Goal: Transaction & Acquisition: Purchase product/service

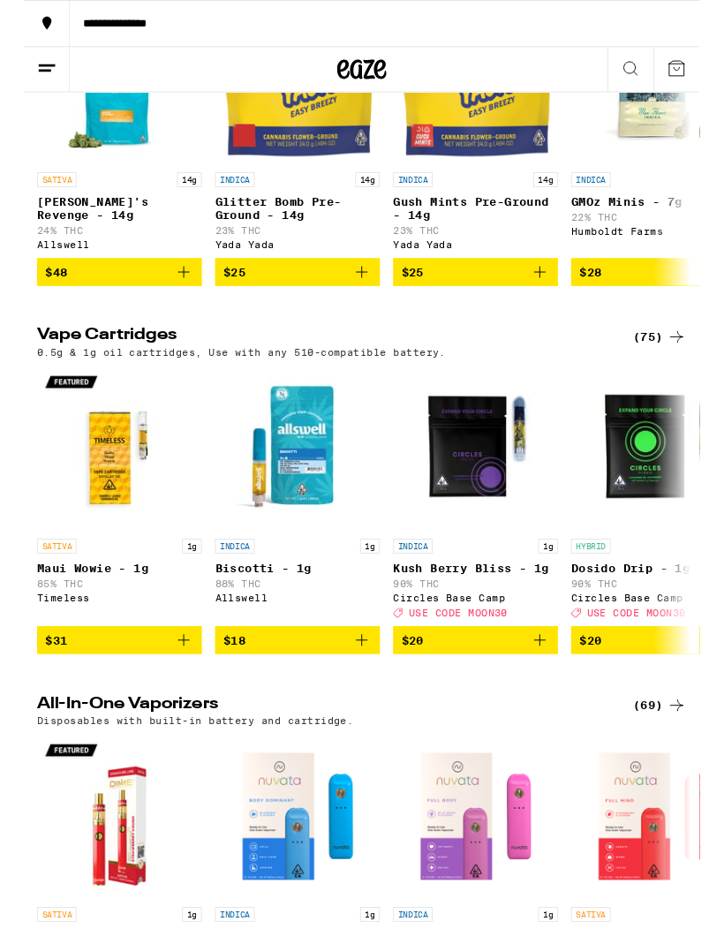
scroll to position [1982, 0]
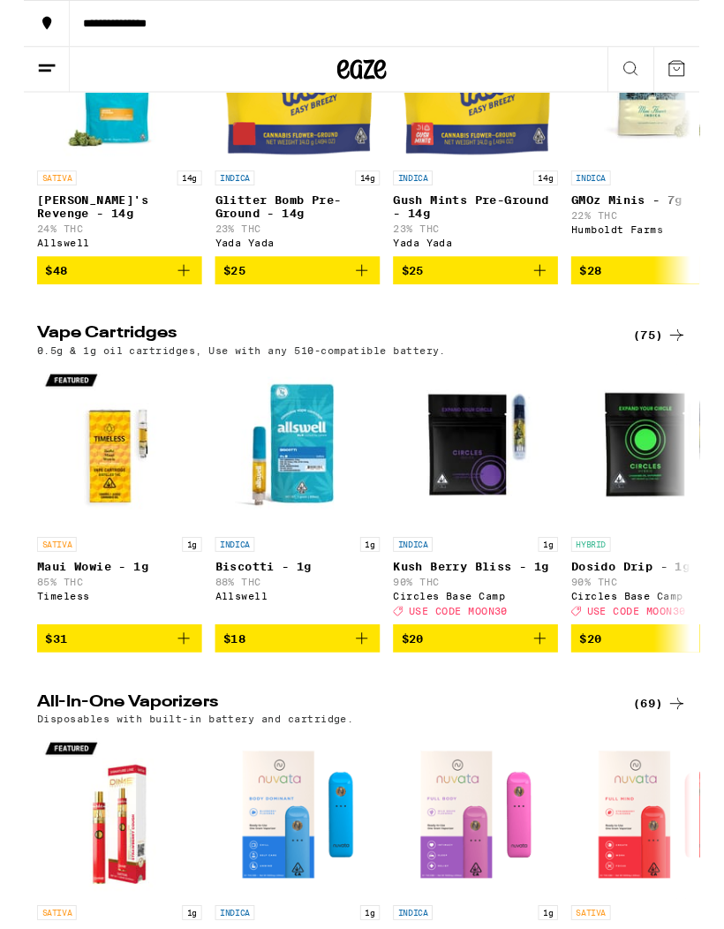
click at [675, 370] on div "(75)" at bounding box center [680, 359] width 57 height 21
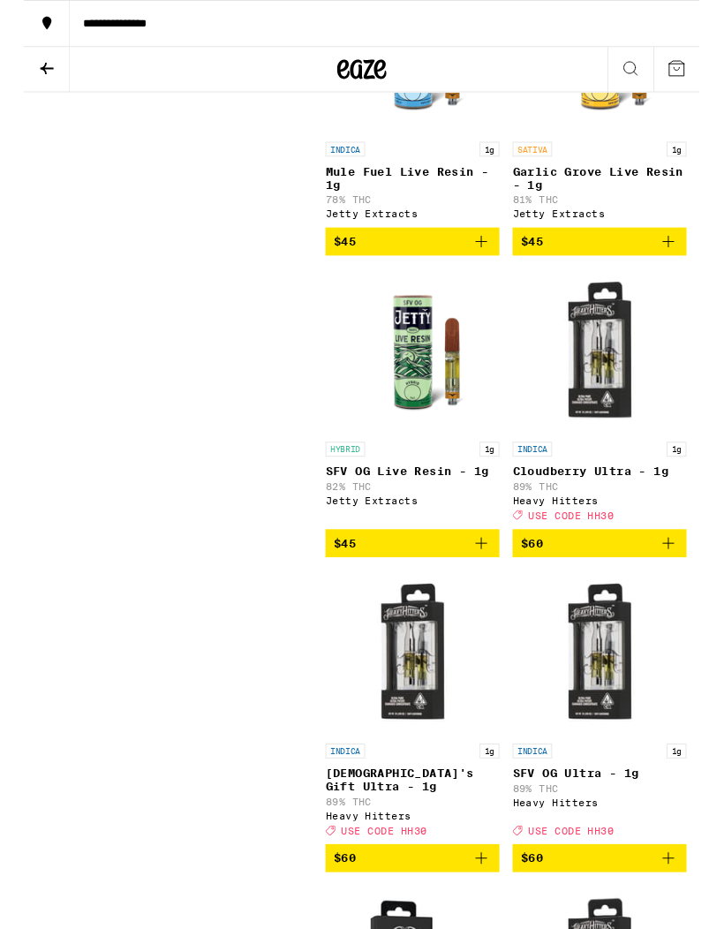
scroll to position [9516, 0]
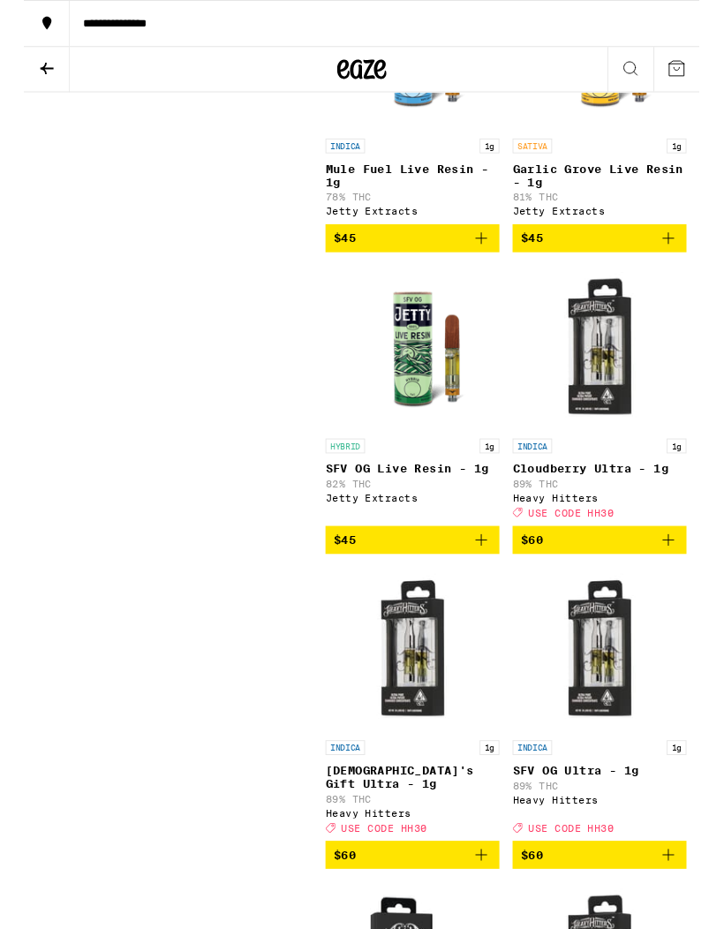
click at [432, 461] on img "Open page for SFV OG Live Resin - 1g from Jetty Extracts" at bounding box center [416, 372] width 177 height 177
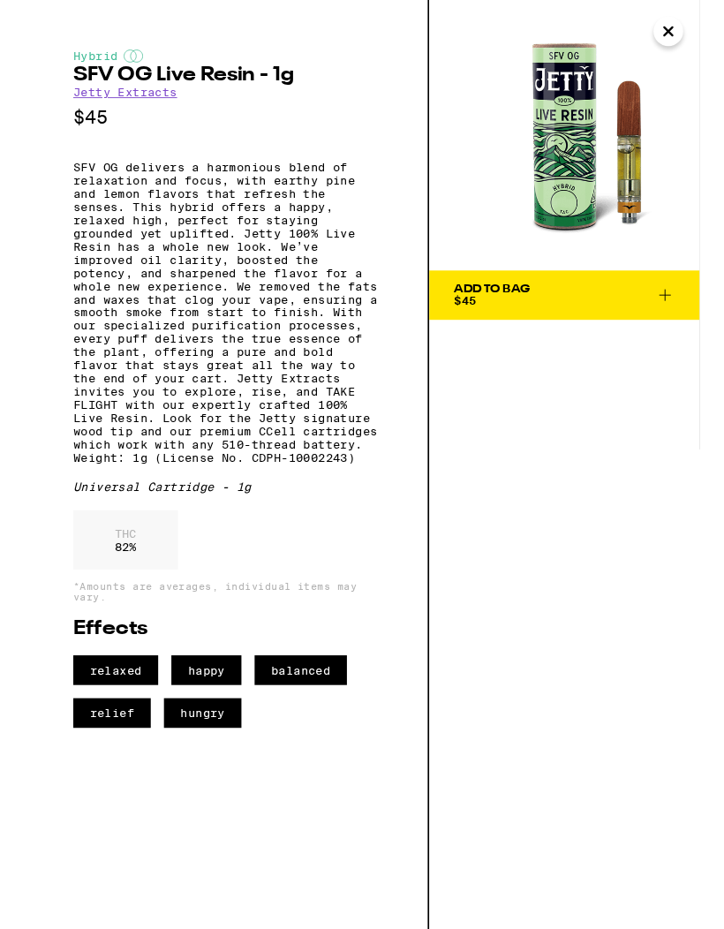
click at [650, 310] on span "Add To Bag $45" at bounding box center [579, 316] width 237 height 25
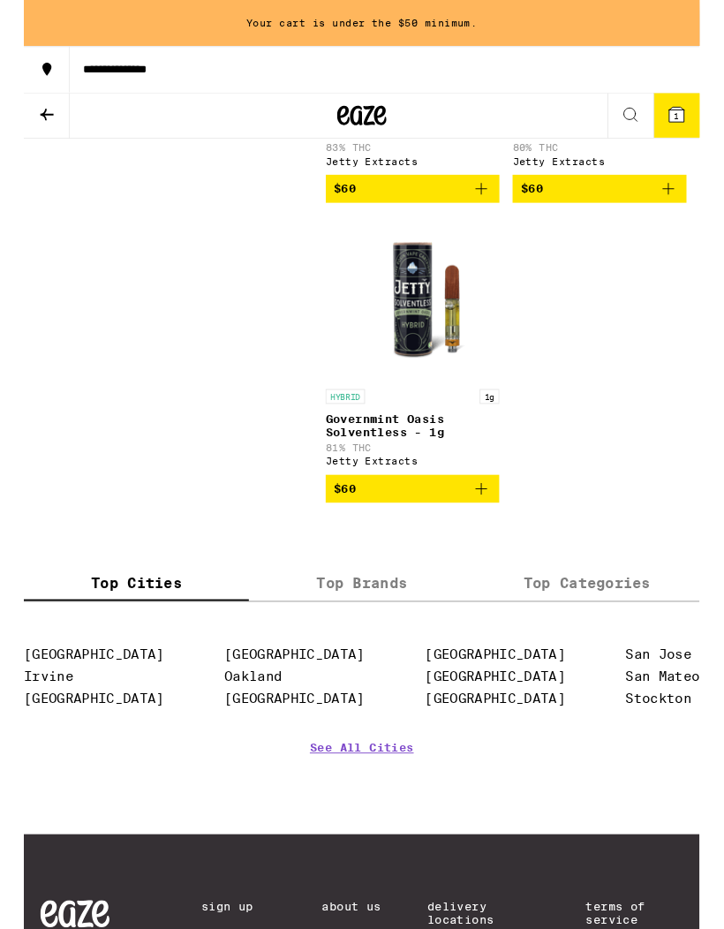
scroll to position [11958, 0]
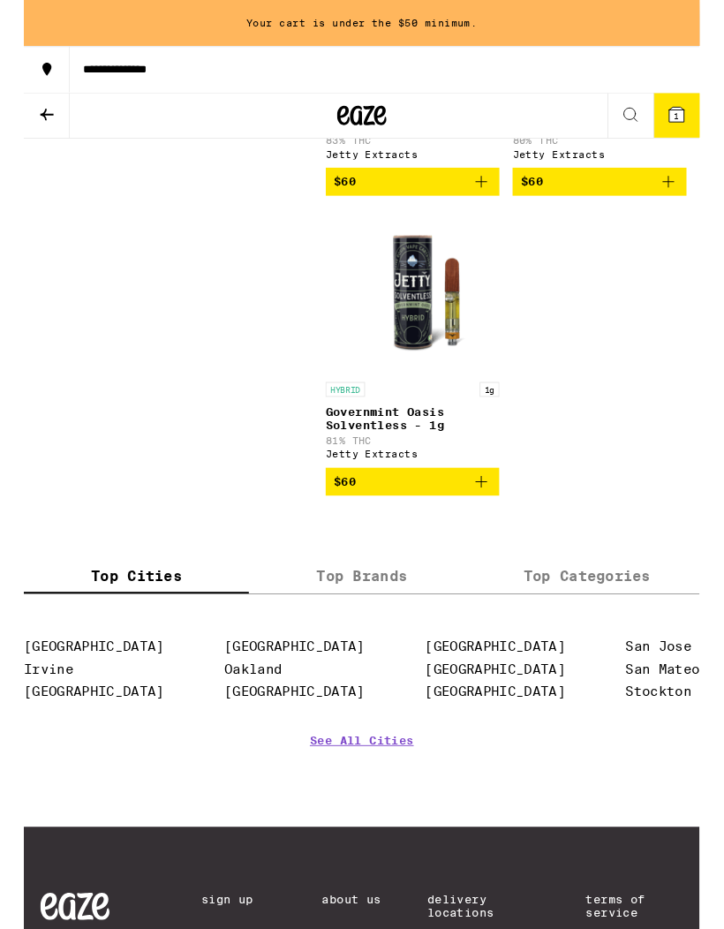
click at [421, 400] on img "Open page for Governmint Oasis Solventless - 1g from Jetty Extracts" at bounding box center [416, 311] width 177 height 177
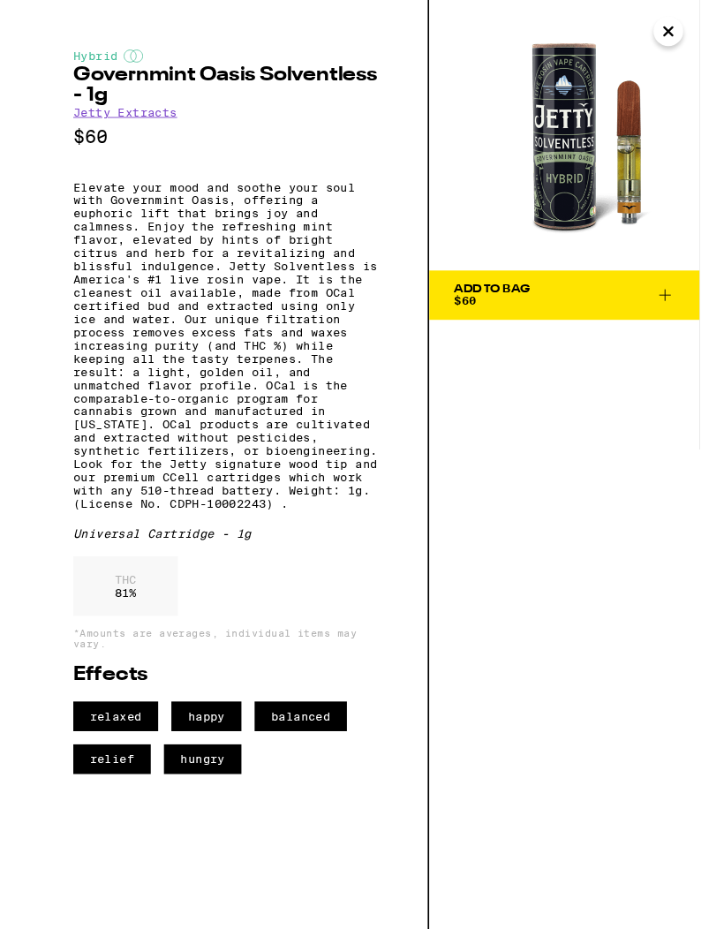
click at [693, 36] on icon "Close" at bounding box center [690, 33] width 9 height 9
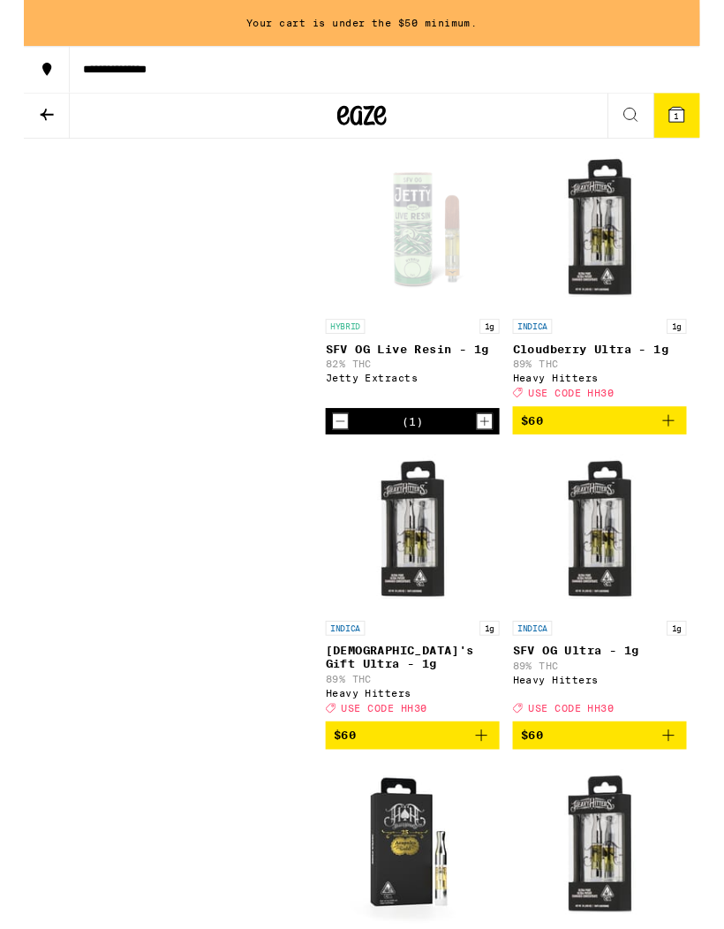
scroll to position [9704, 0]
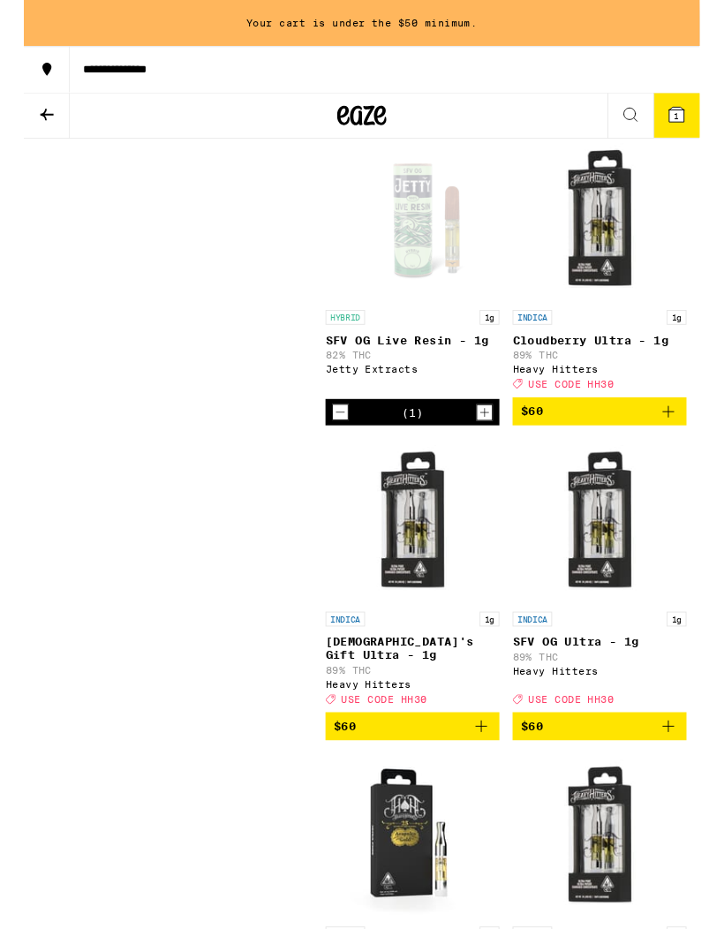
click at [457, 427] on link "HYBRID 1g SFV OG Live Resin - 1g 82% THC Jetty Extracts" at bounding box center [416, 287] width 186 height 281
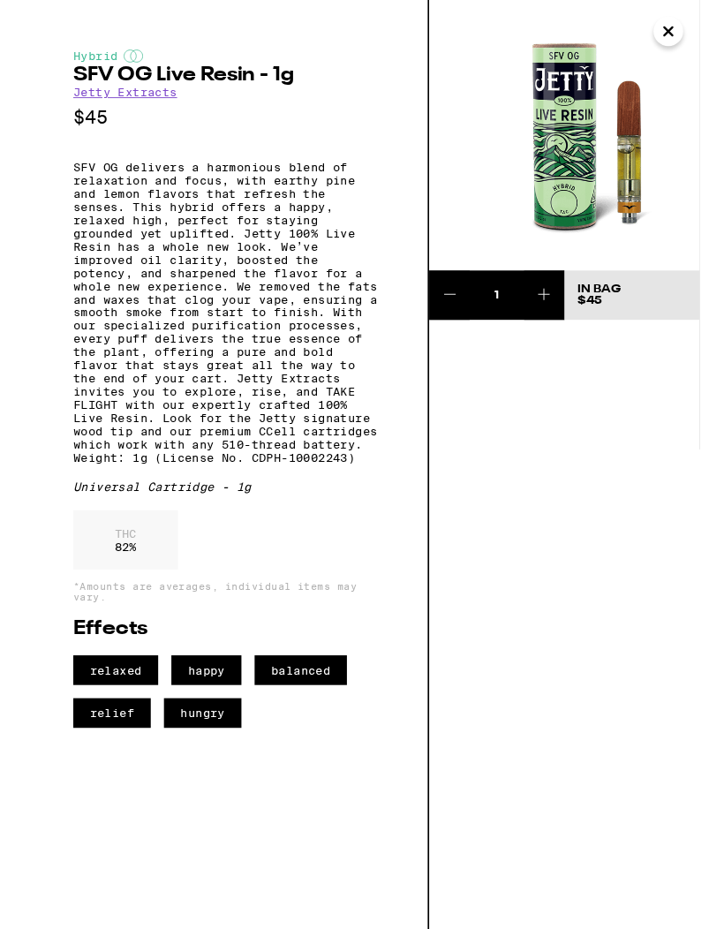
click at [689, 35] on icon "Close" at bounding box center [690, 33] width 9 height 9
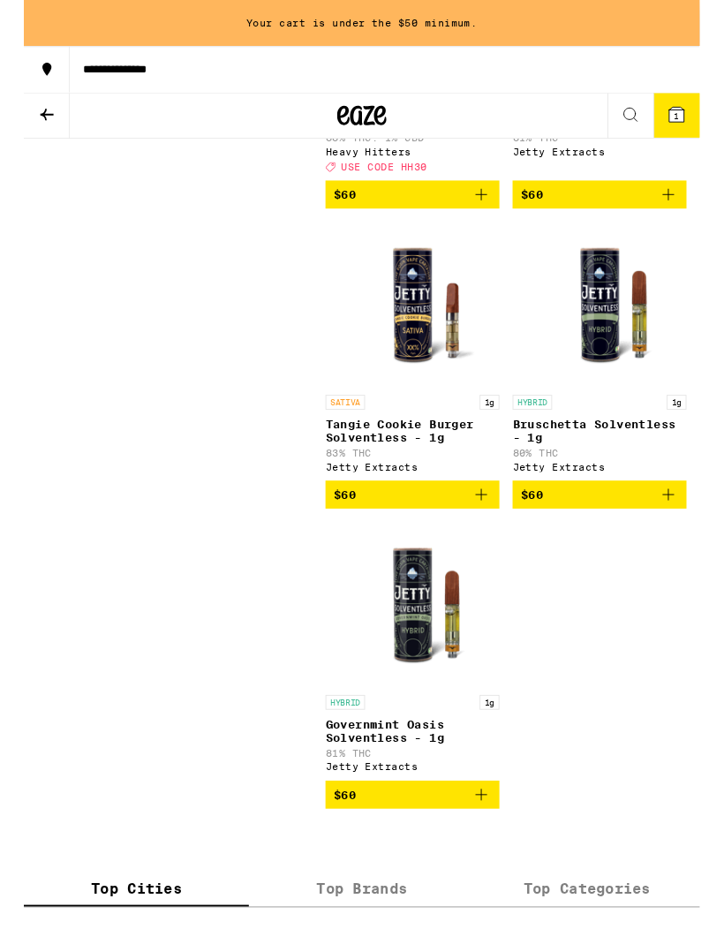
scroll to position [11624, 0]
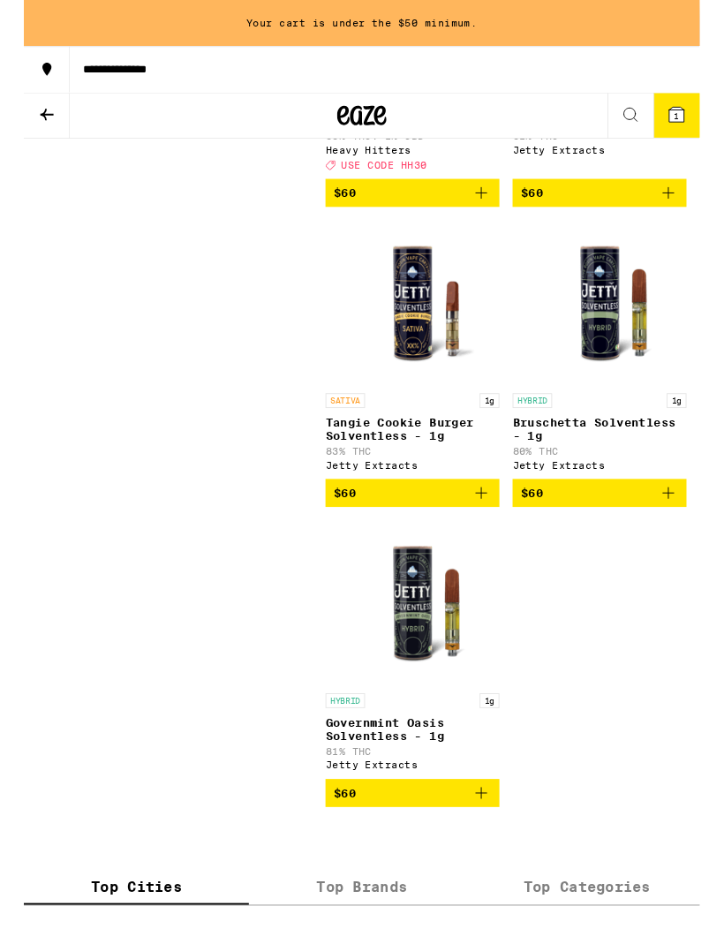
click at [635, 412] on img "Open page for Bruschetta Solventless - 1g from Jetty Extracts" at bounding box center [617, 324] width 177 height 177
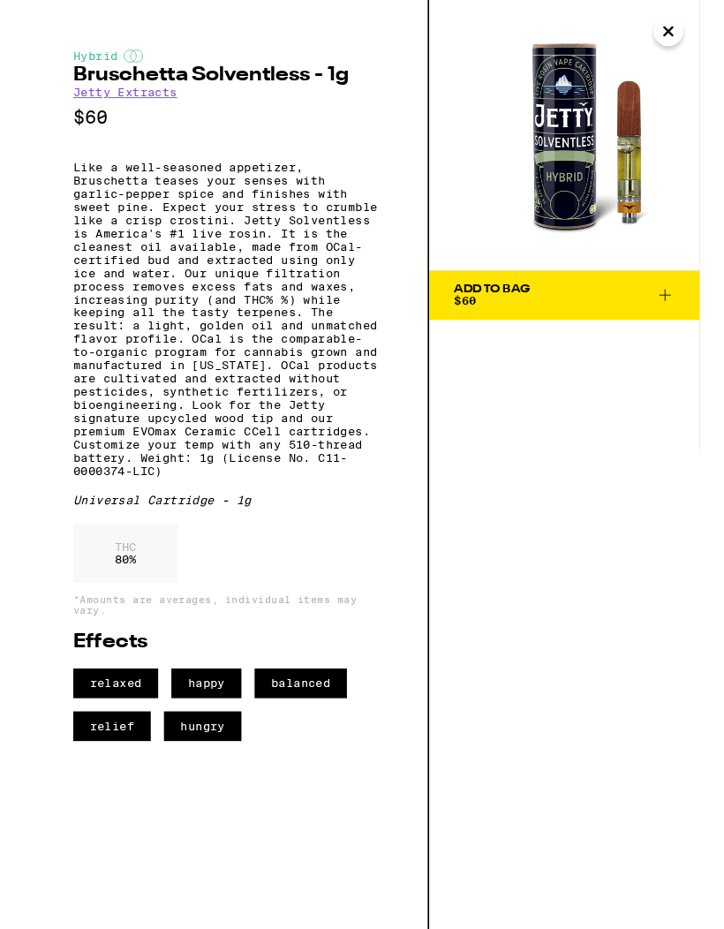
click at [686, 42] on icon "Close" at bounding box center [690, 33] width 21 height 26
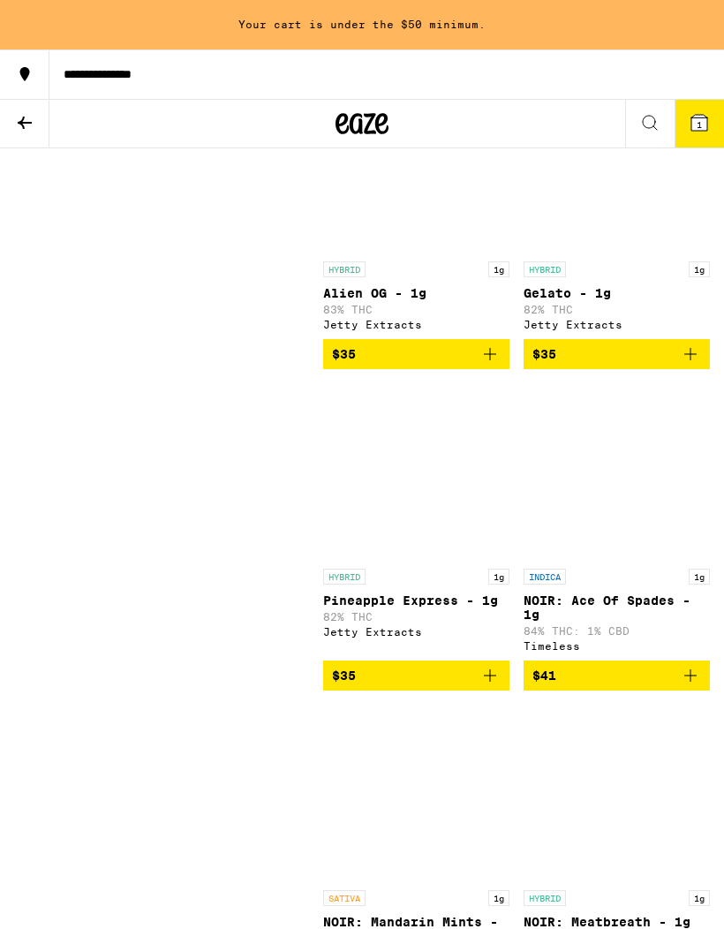
scroll to position [8502, 0]
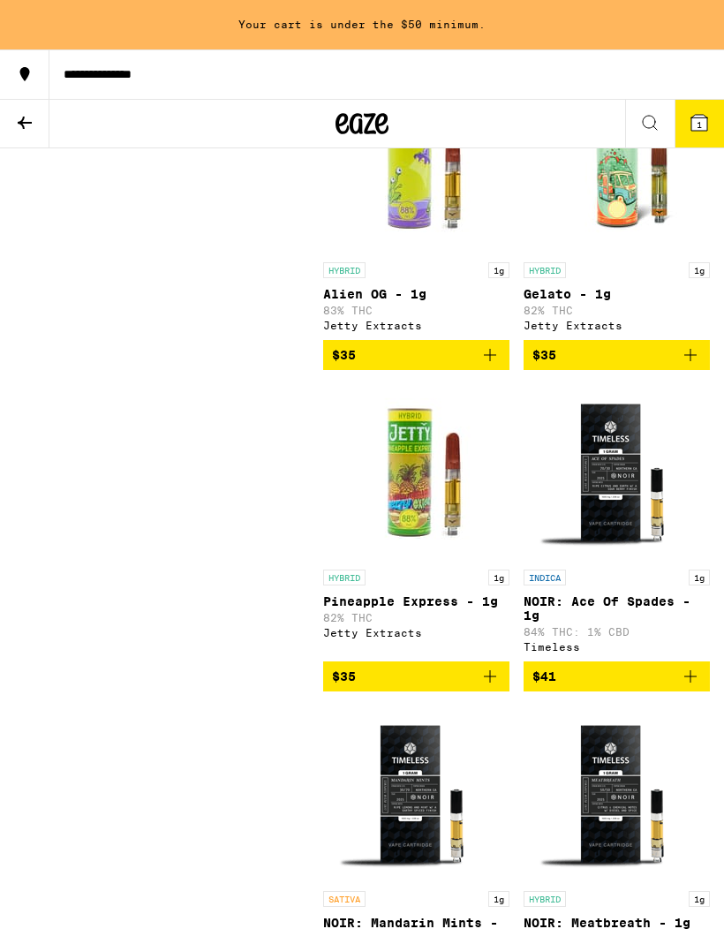
click at [410, 301] on p "Alien OG - 1g" at bounding box center [416, 294] width 186 height 14
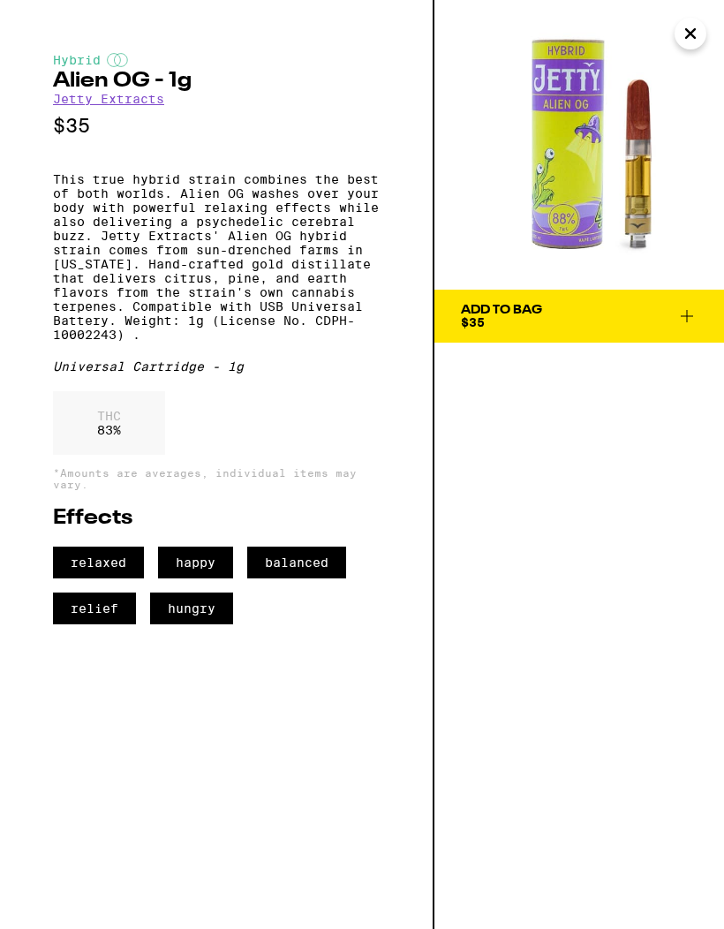
click at [695, 38] on icon "Close" at bounding box center [690, 33] width 9 height 9
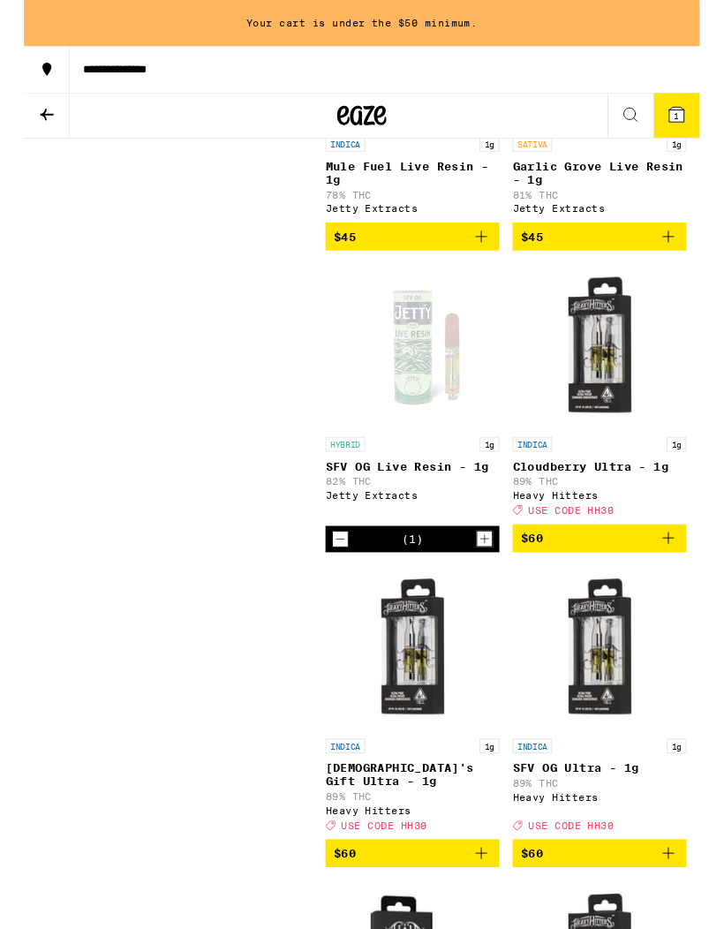
scroll to position [9569, 0]
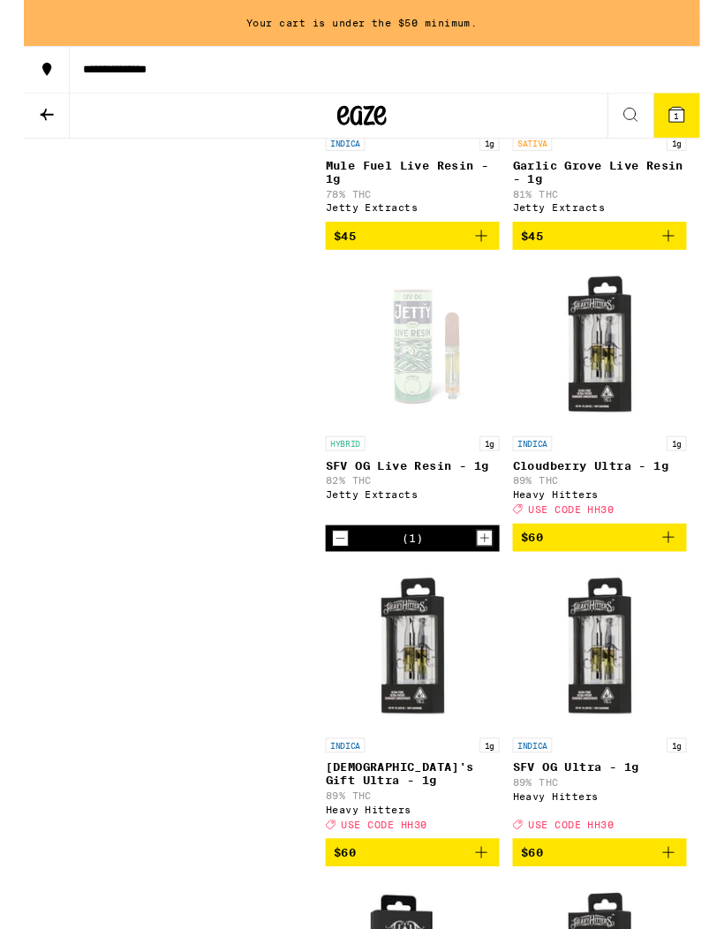
click at [494, 587] on icon "Increment" at bounding box center [493, 576] width 16 height 21
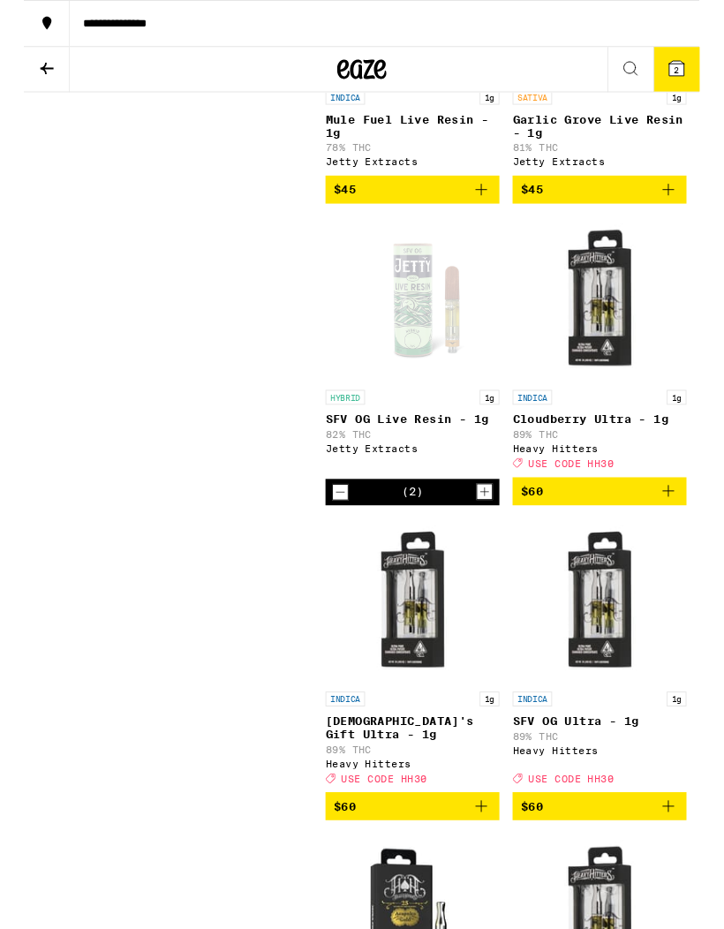
click at [697, 73] on span "2" at bounding box center [698, 75] width 5 height 11
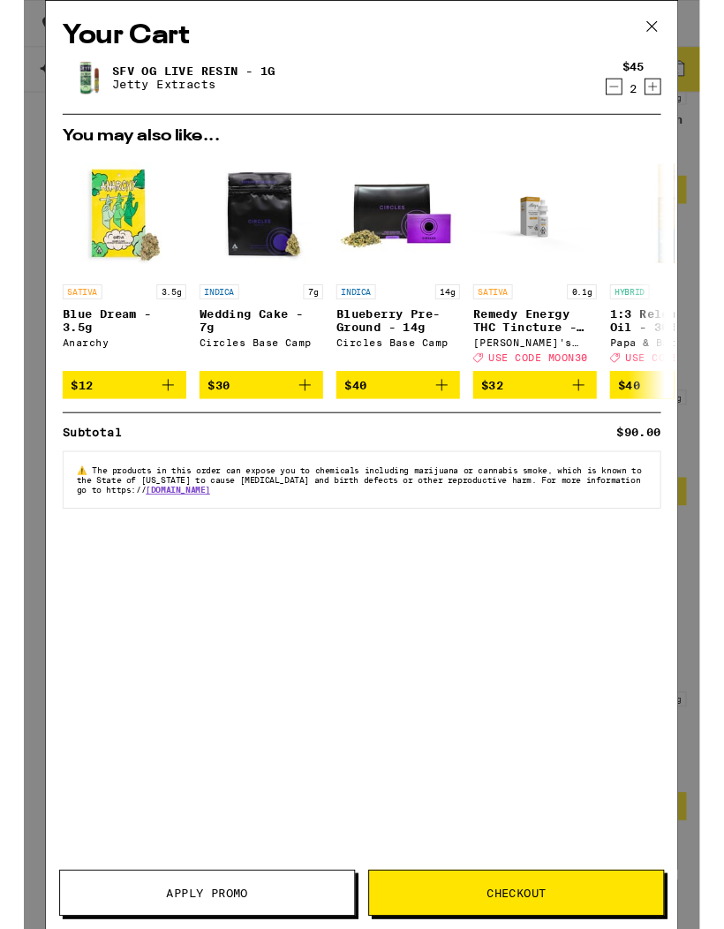
click at [683, 22] on icon at bounding box center [672, 28] width 26 height 26
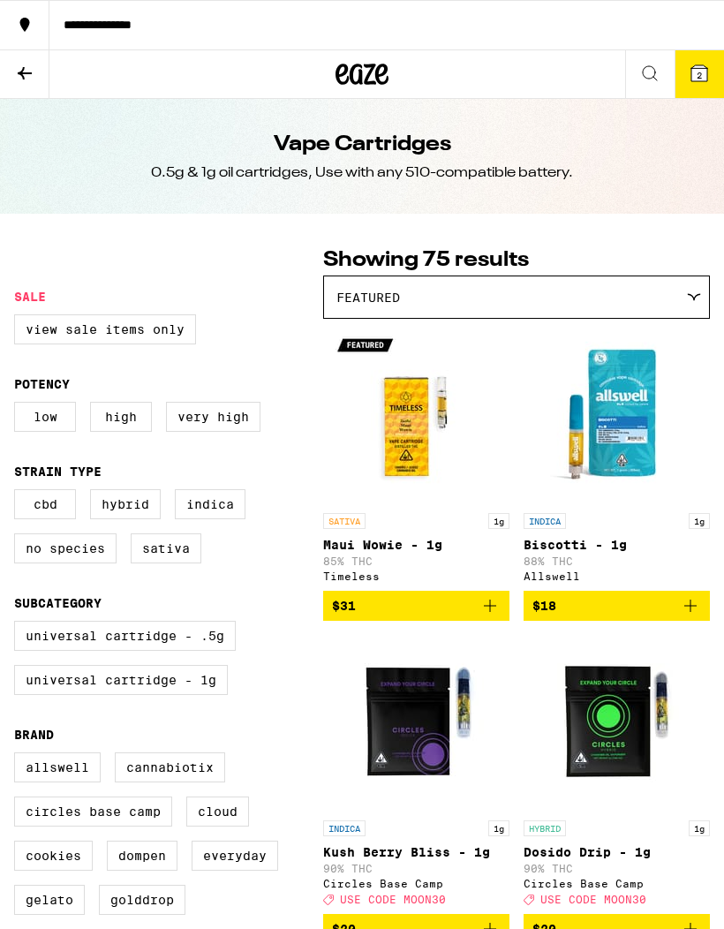
click at [387, 76] on icon at bounding box center [361, 74] width 53 height 32
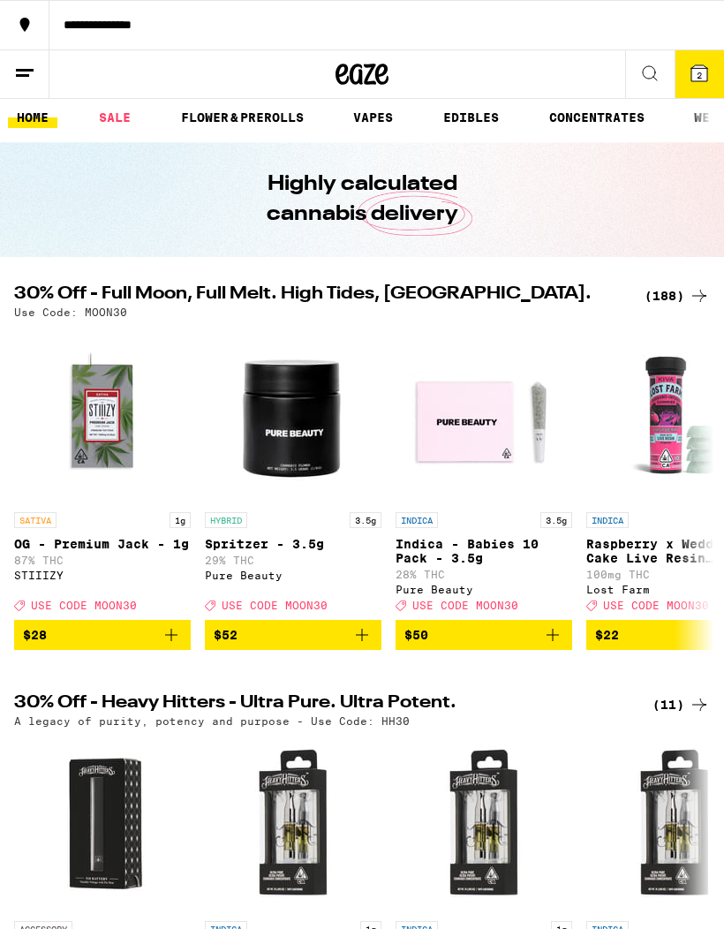
scroll to position [2, 0]
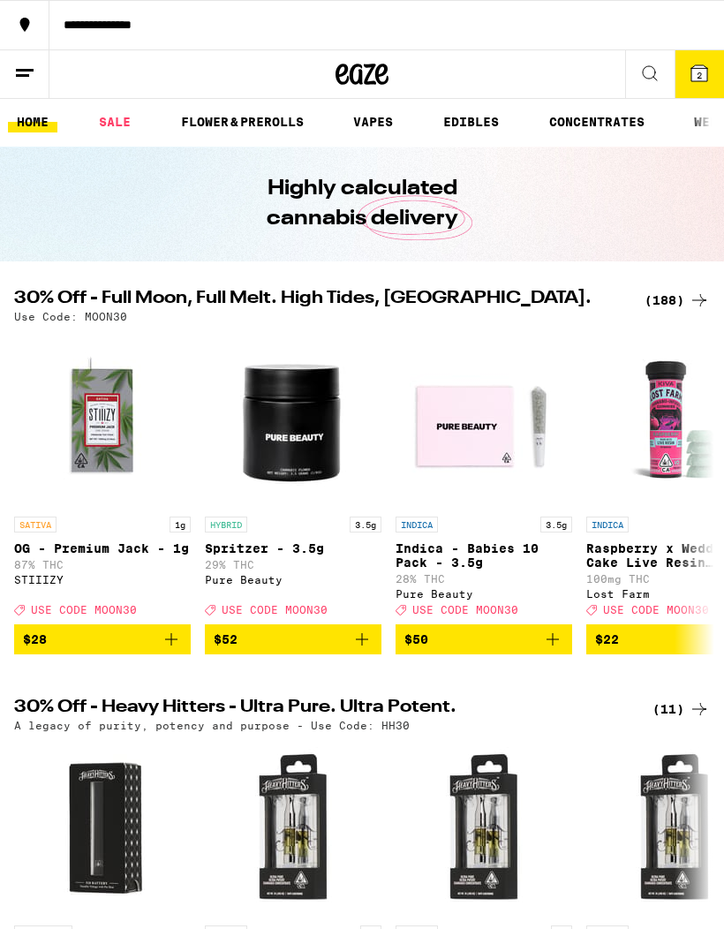
click at [701, 80] on span "2" at bounding box center [698, 75] width 5 height 11
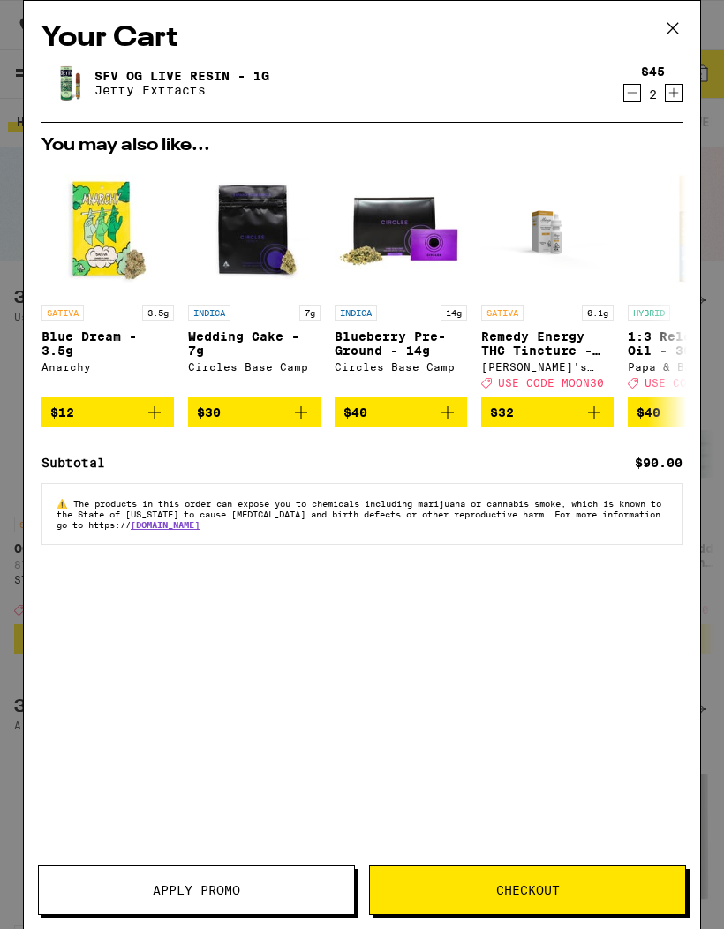
click at [585, 884] on span "Checkout" at bounding box center [527, 890] width 315 height 12
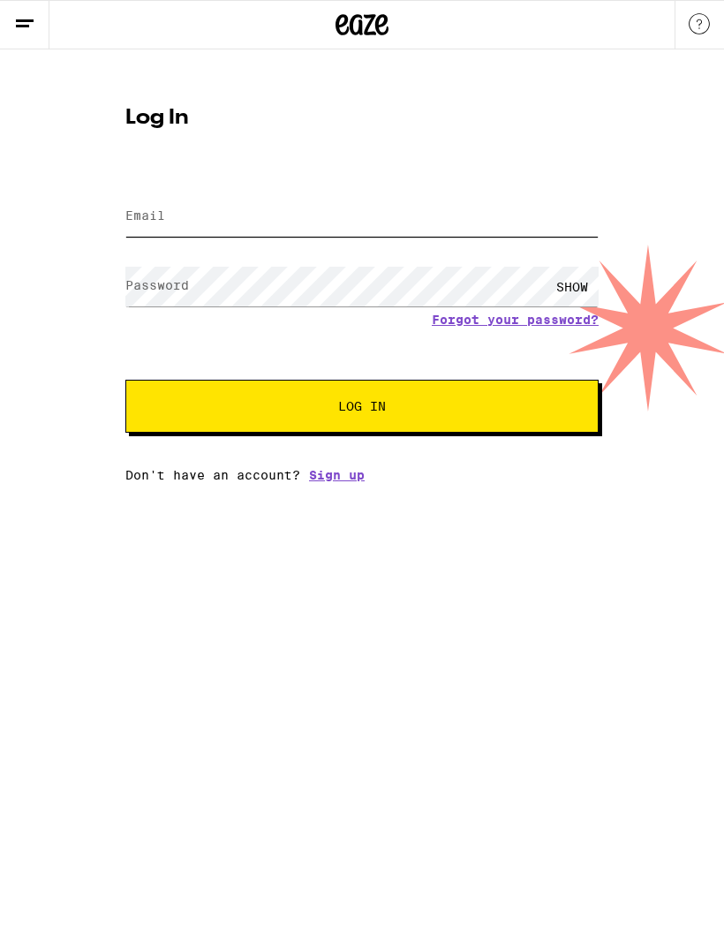
click at [480, 214] on input "Email" at bounding box center [361, 217] width 473 height 40
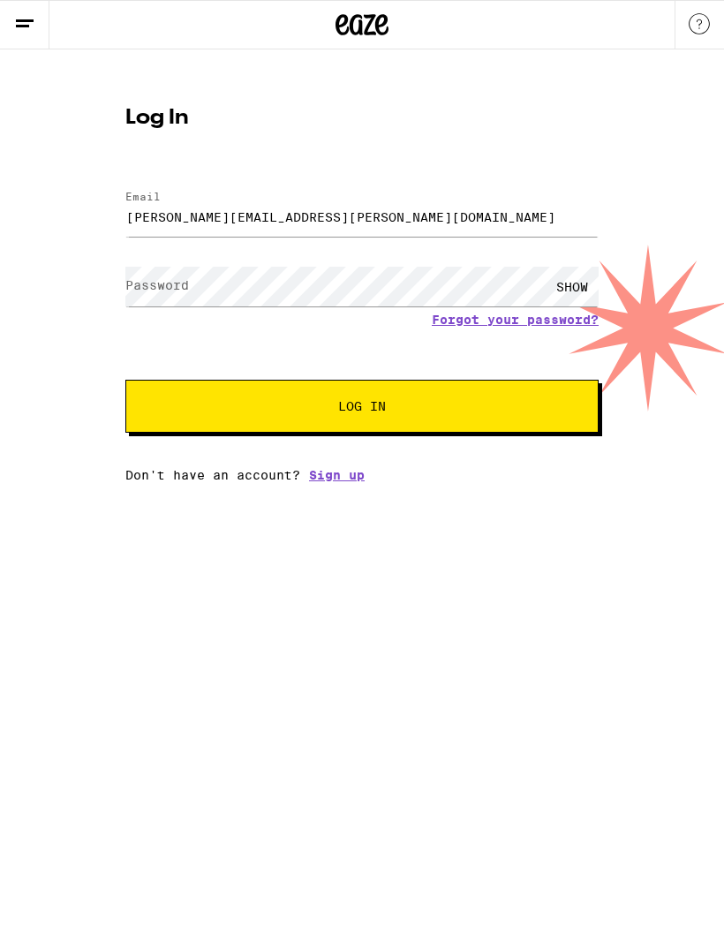
type input "[PERSON_NAME][EMAIL_ADDRESS][PERSON_NAME][DOMAIN_NAME]"
click at [480, 410] on span "Log In" at bounding box center [362, 406] width 330 height 12
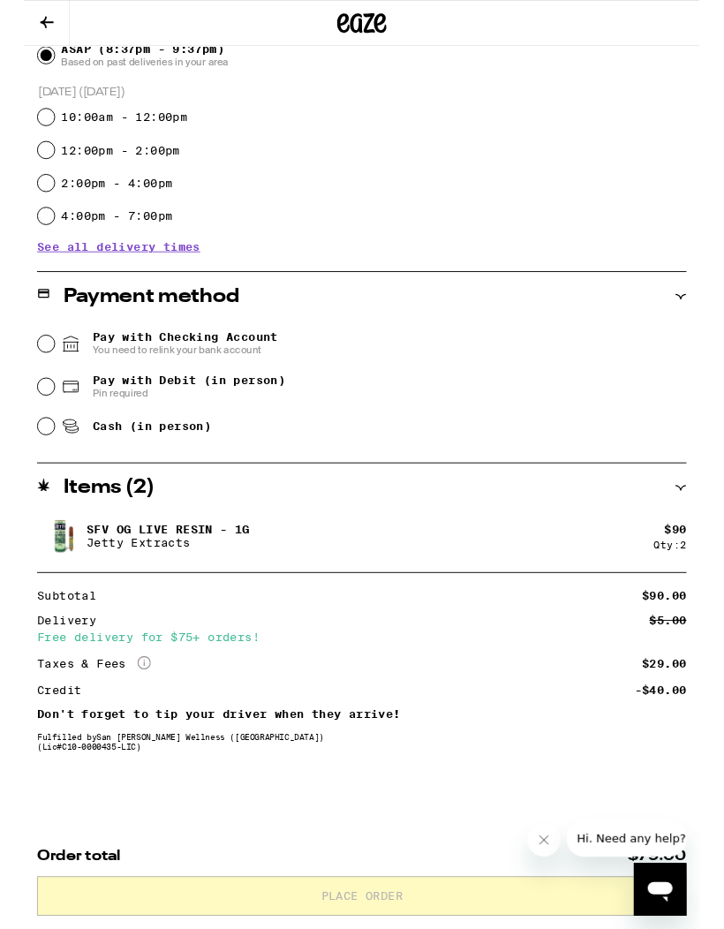
scroll to position [521, 0]
click at [541, 839] on icon "Close message from company" at bounding box center [545, 840] width 14 height 14
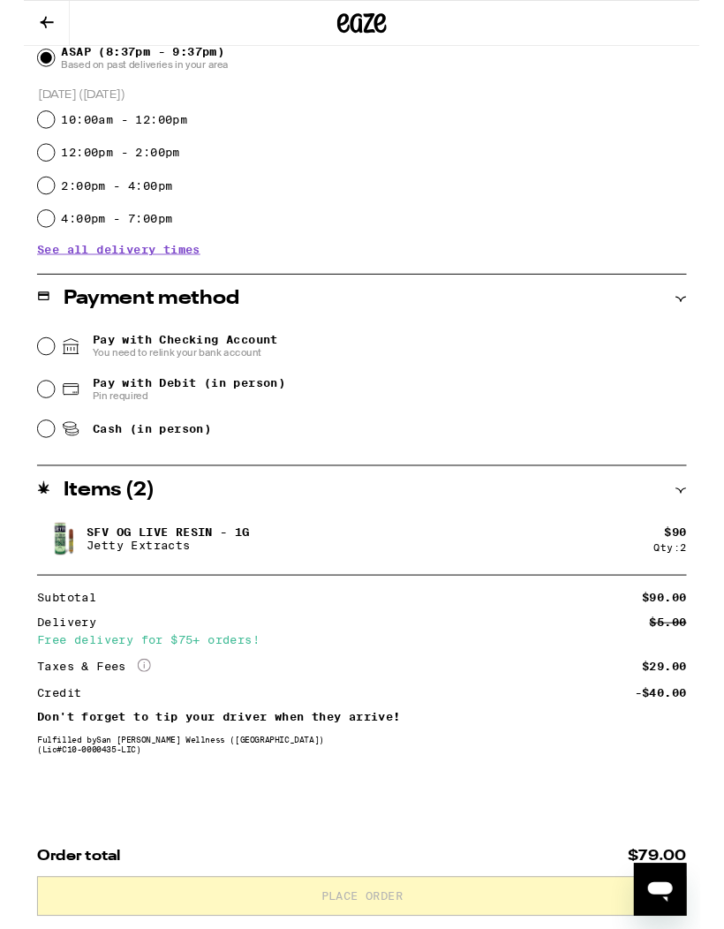
scroll to position [509, 0]
click at [160, 369] on span "Pay with Checking Account You need to relink your bank account" at bounding box center [172, 370] width 199 height 28
click at [33, 369] on input "Pay with Checking Account You need to relink your bank account" at bounding box center [24, 370] width 18 height 18
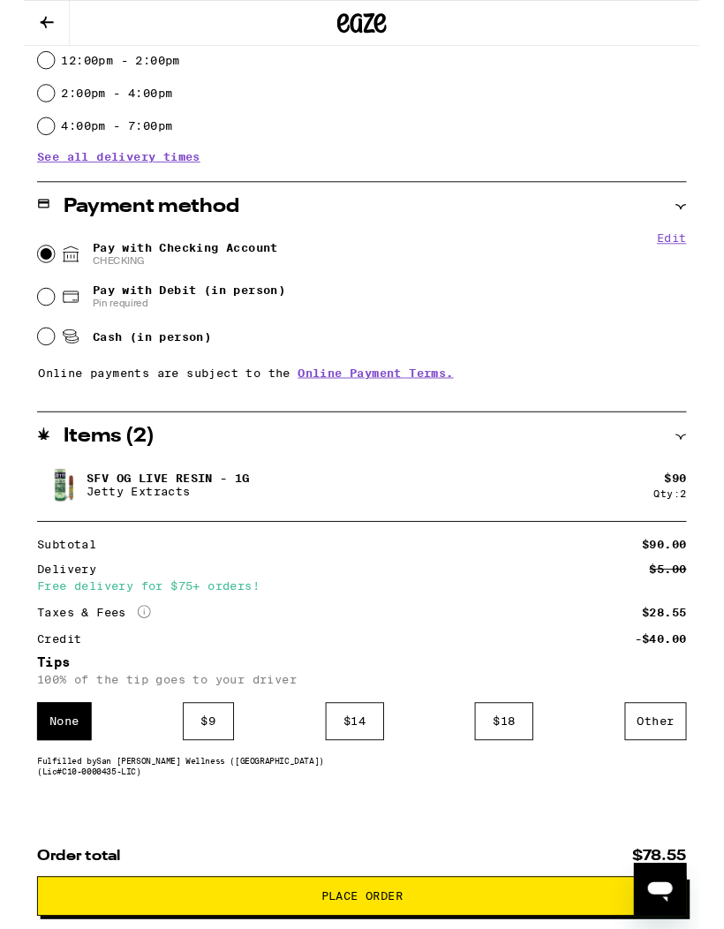
scroll to position [608, 0]
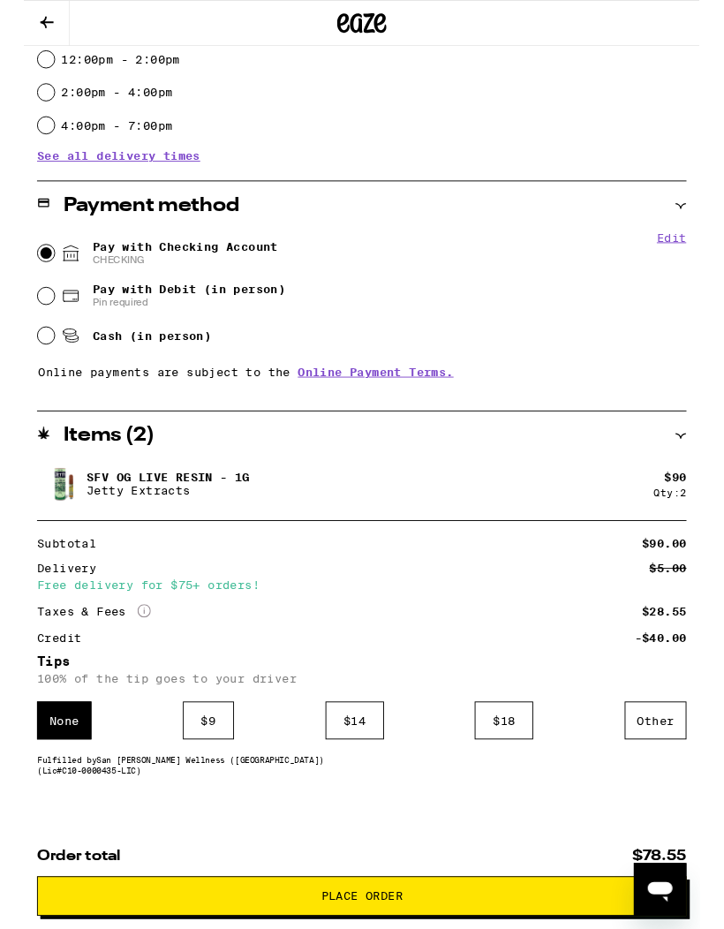
click at [196, 775] on div "$ 9" at bounding box center [197, 771] width 55 height 41
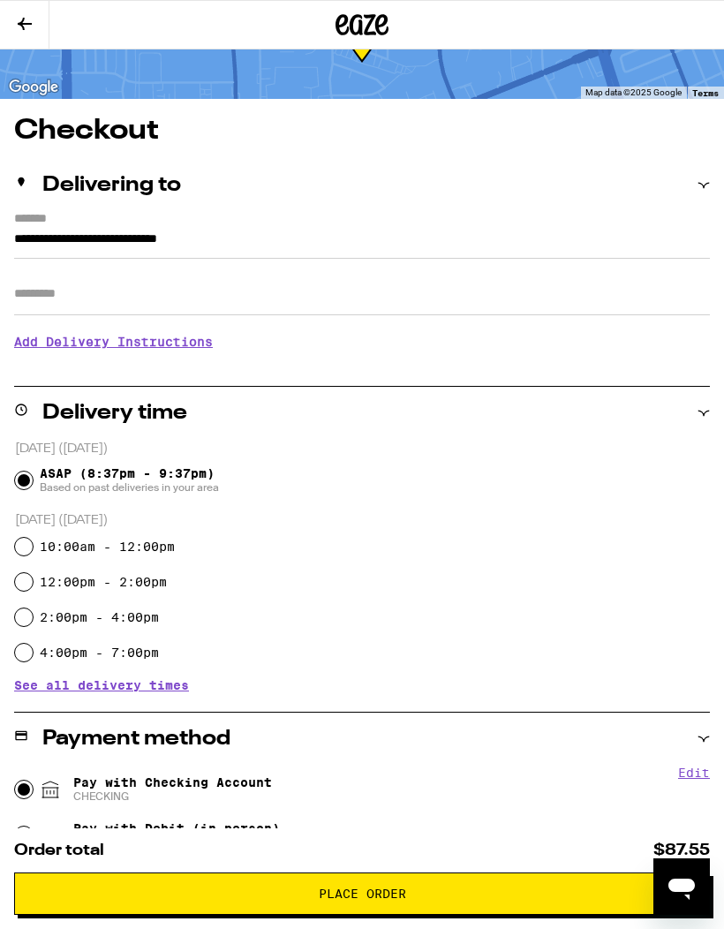
scroll to position [0, 0]
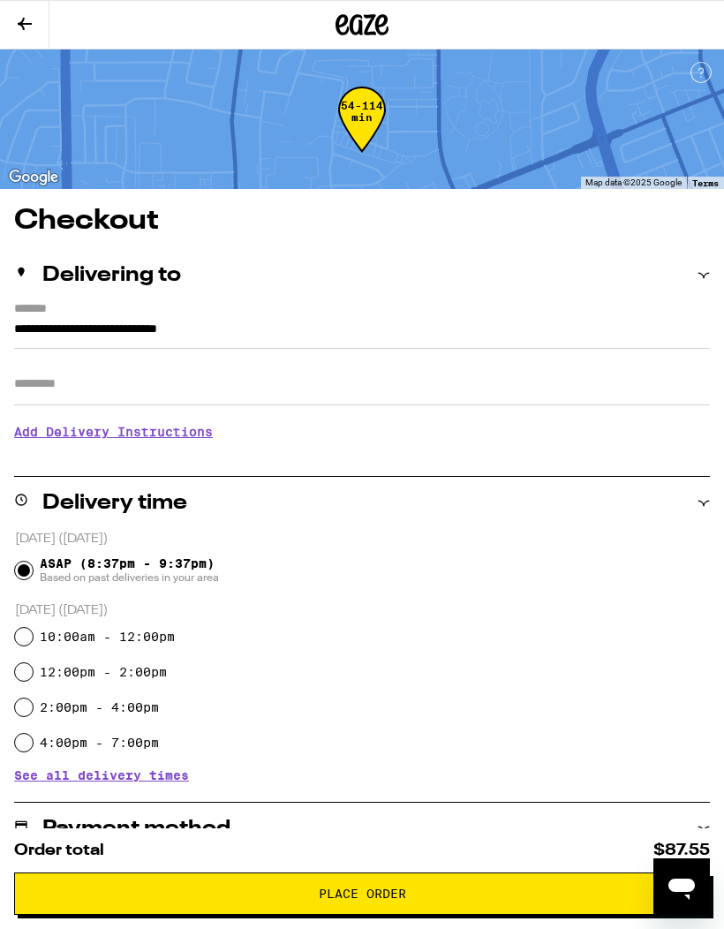
click at [497, 897] on span "Place Order" at bounding box center [362, 893] width 666 height 12
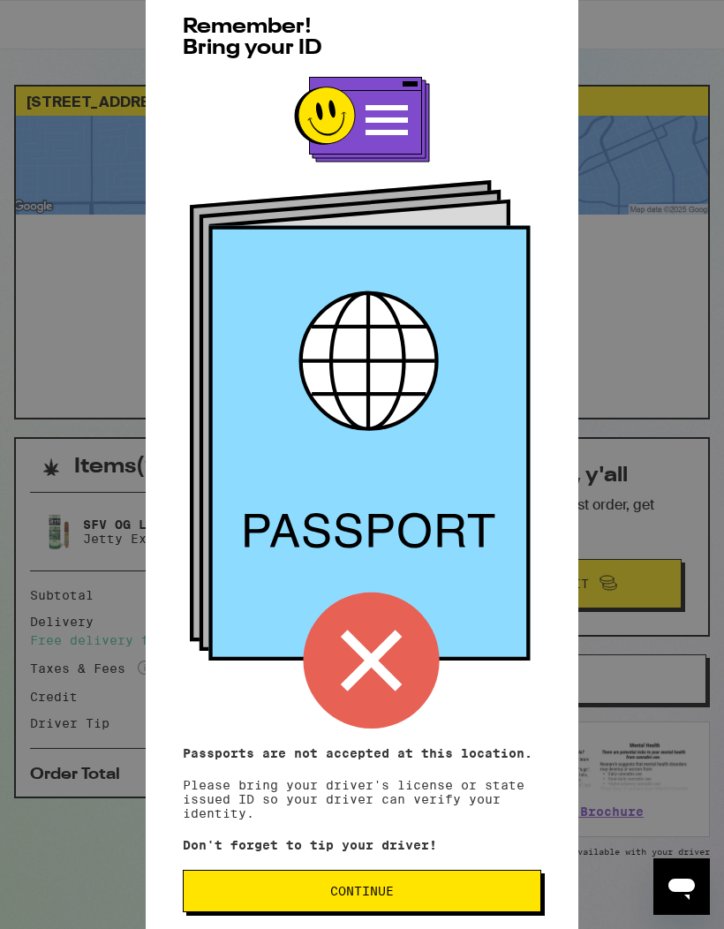
click at [497, 894] on span "Continue" at bounding box center [362, 890] width 328 height 12
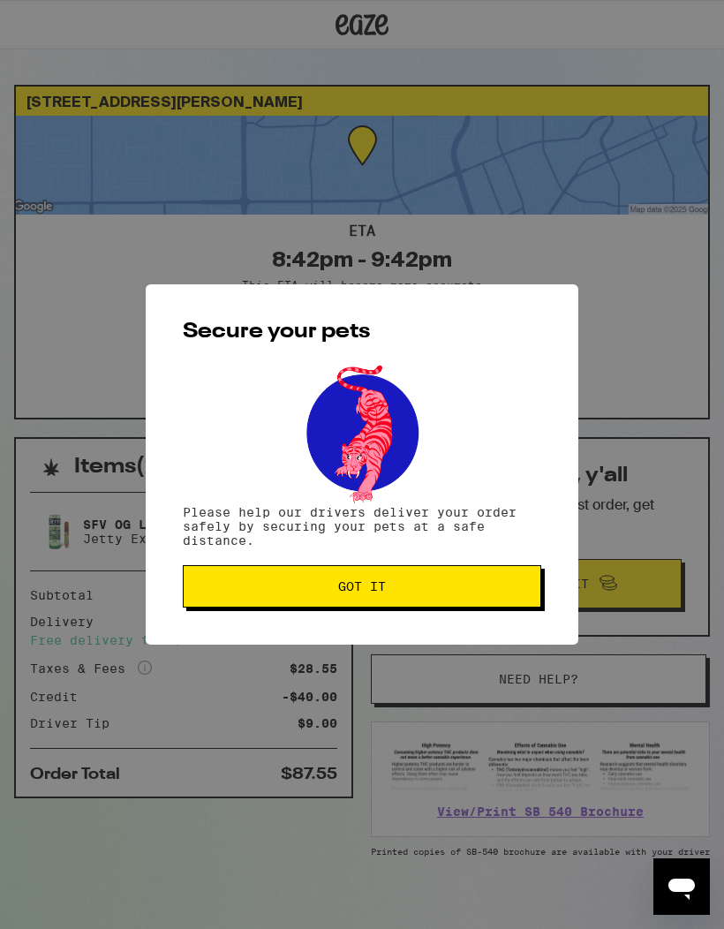
click at [490, 592] on span "Got it" at bounding box center [362, 586] width 328 height 12
